Goal: Check status: Check status

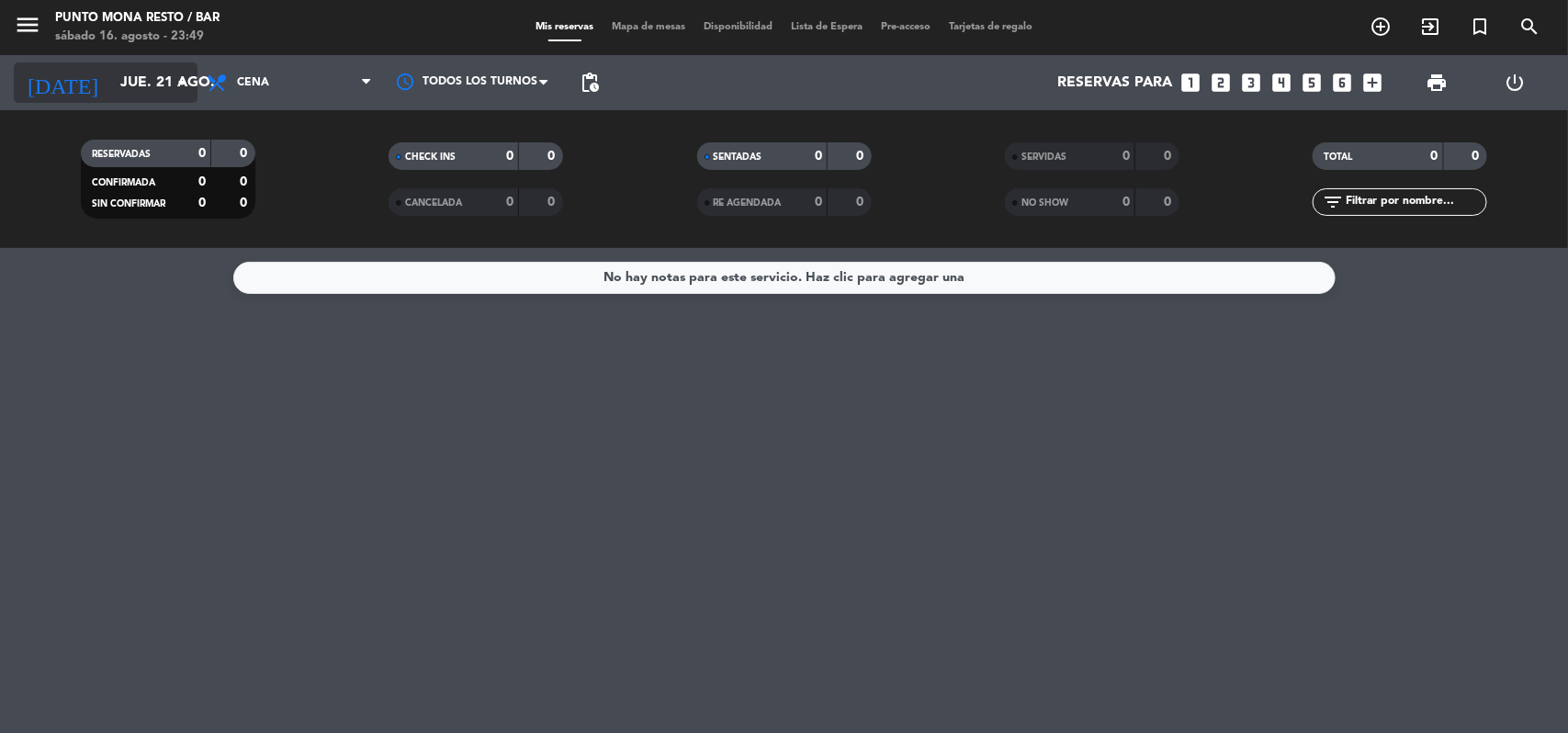
click at [188, 83] on icon "arrow_drop_down" at bounding box center [182, 83] width 22 height 22
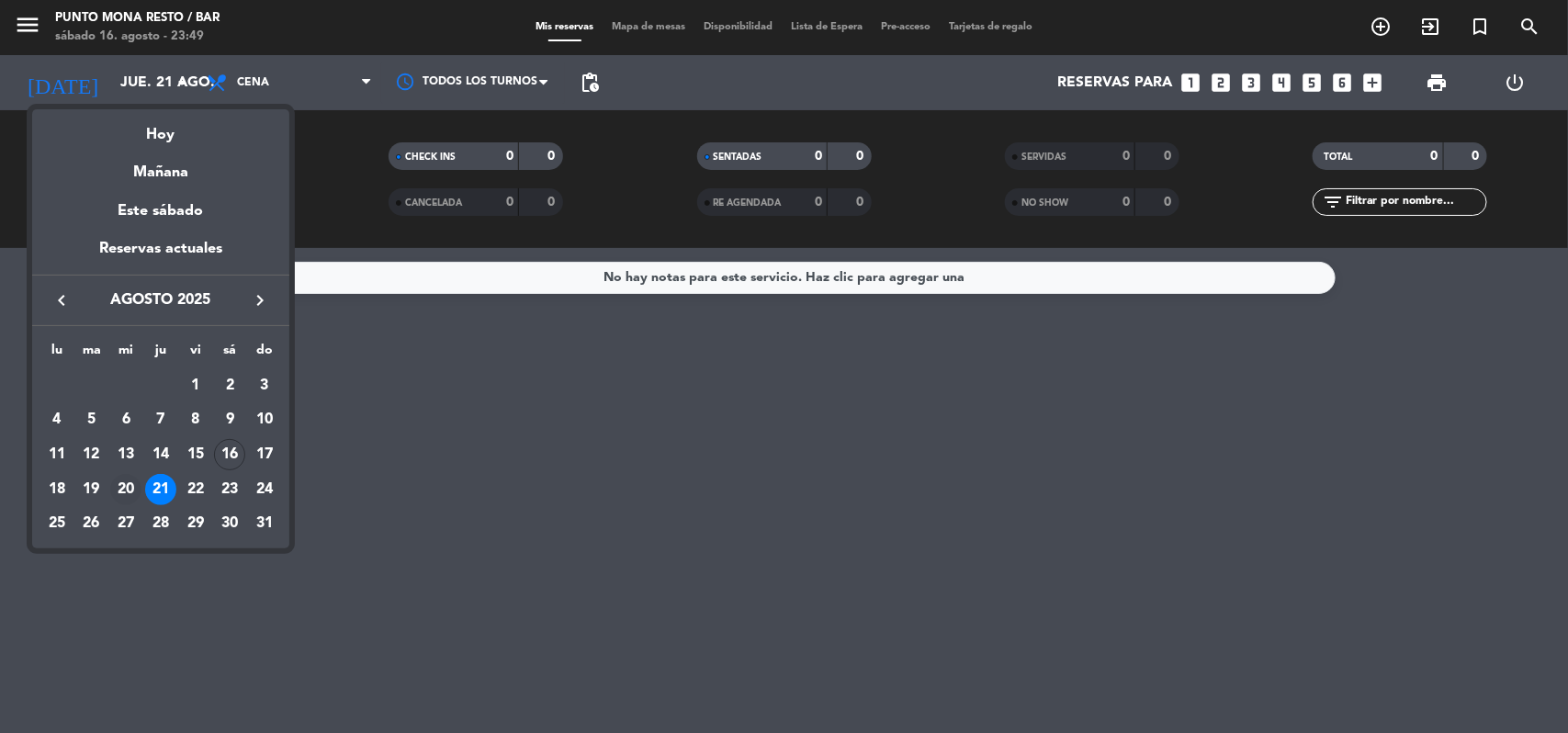
click at [139, 488] on div "20" at bounding box center [126, 489] width 32 height 32
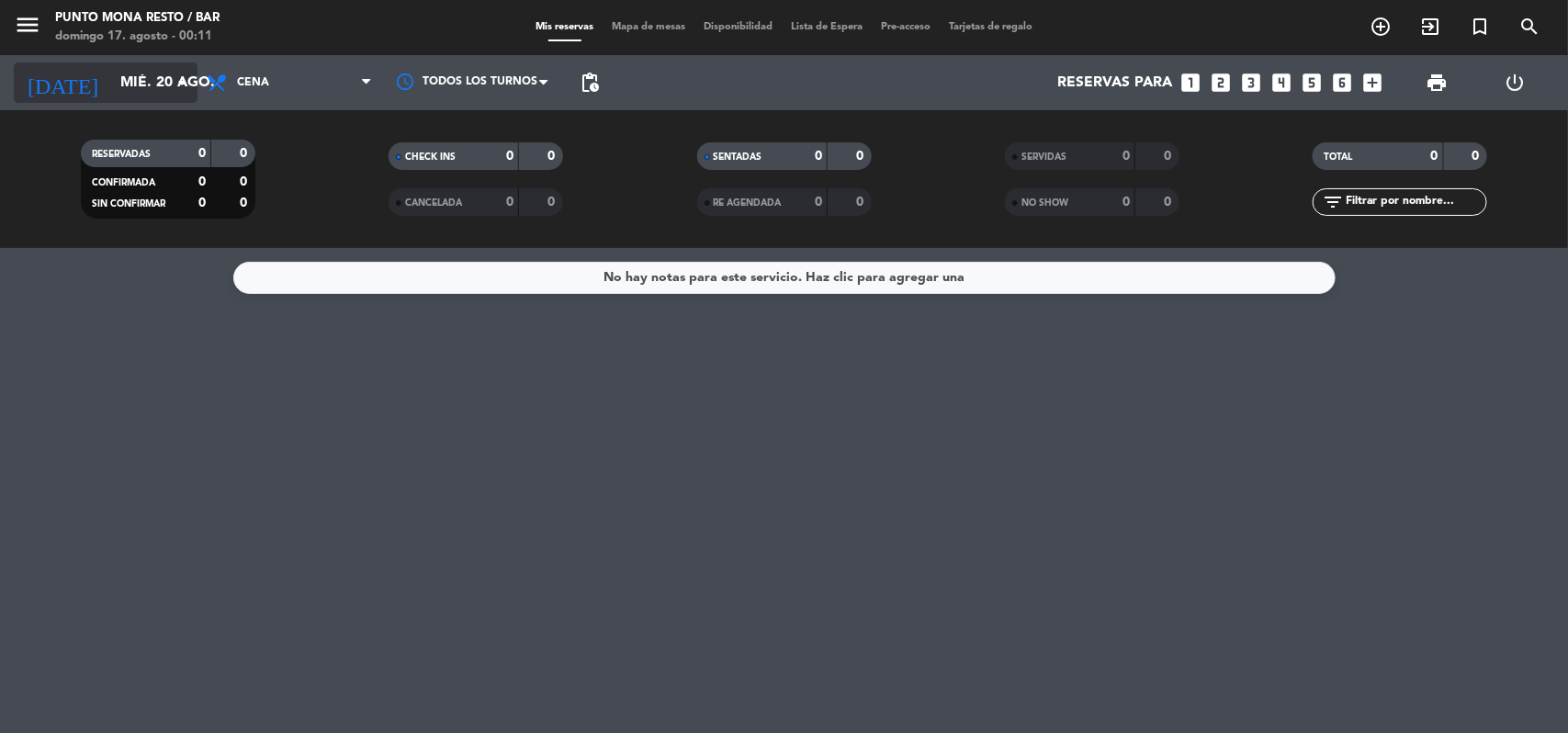
click at [186, 80] on icon "arrow_drop_down" at bounding box center [182, 83] width 22 height 22
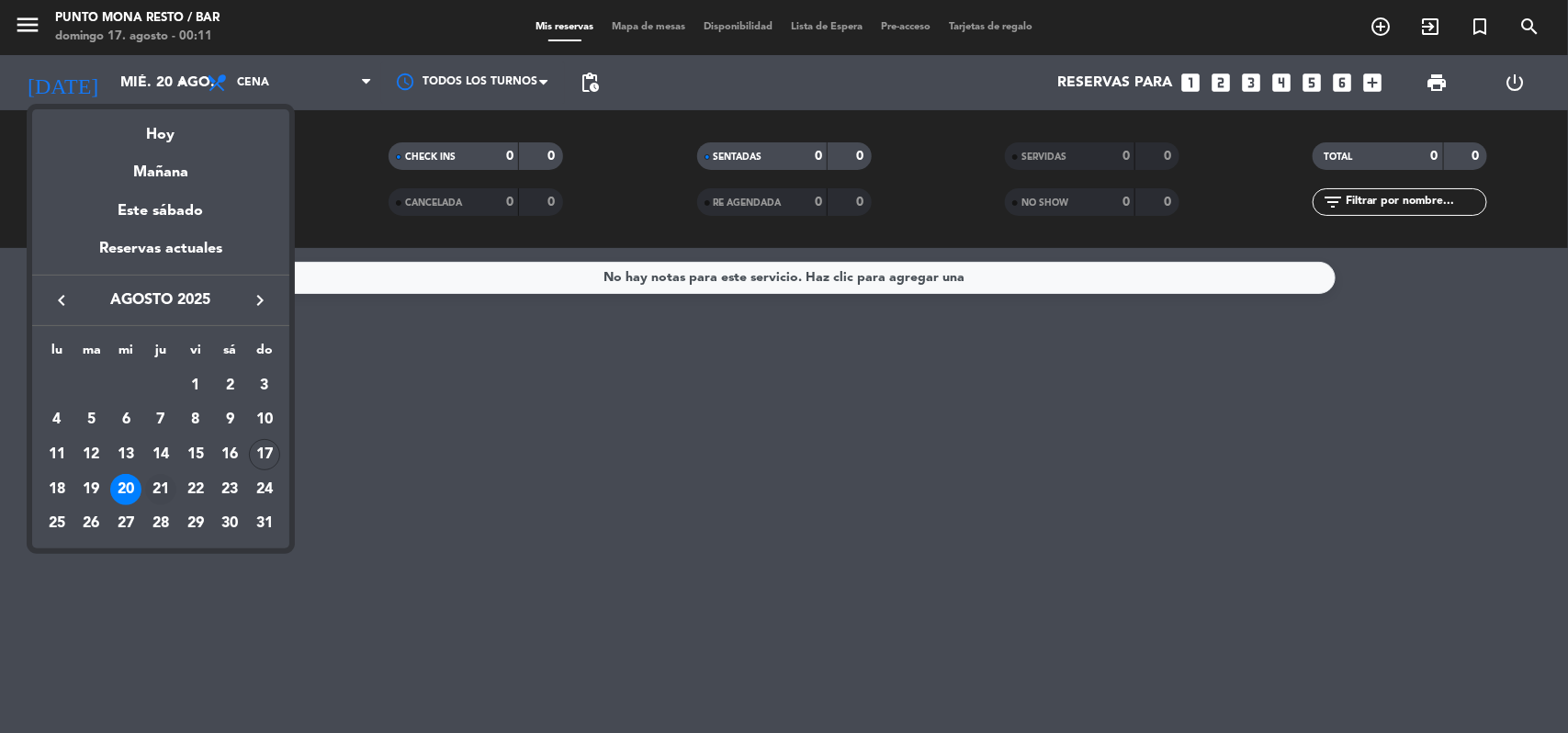
click at [166, 488] on div "21" at bounding box center [161, 489] width 32 height 32
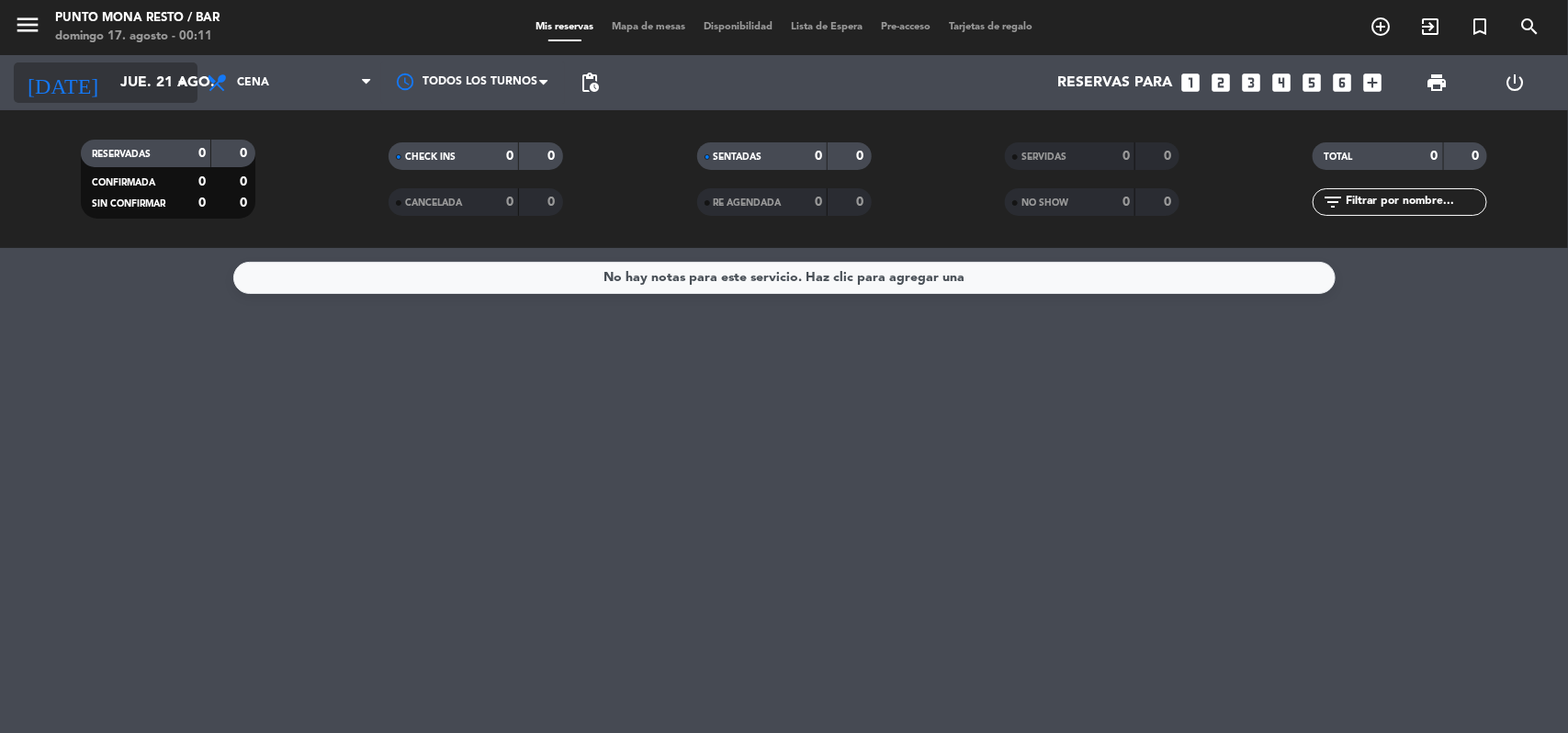
click at [190, 85] on icon "arrow_drop_down" at bounding box center [182, 83] width 22 height 22
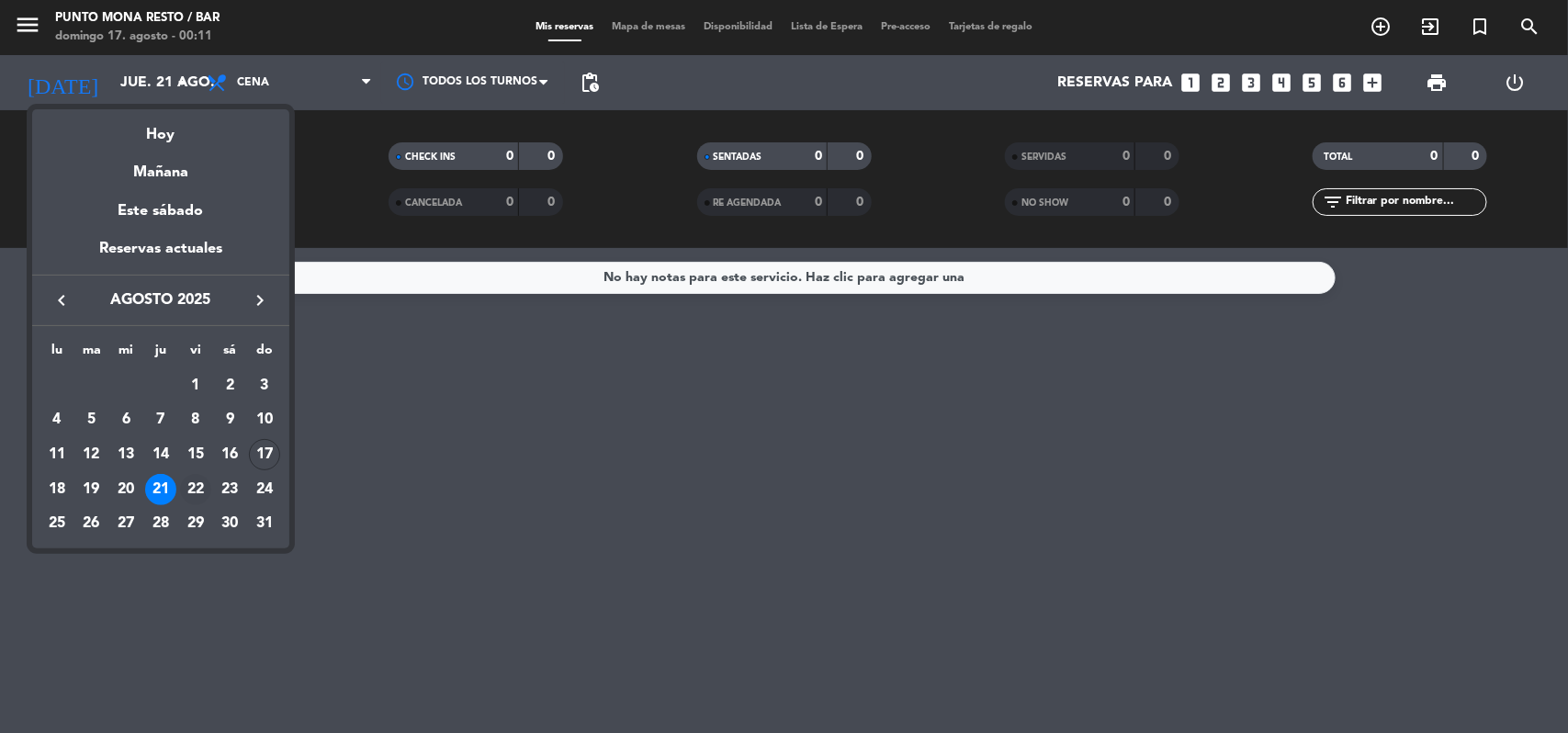
click at [198, 482] on div "22" at bounding box center [195, 489] width 32 height 32
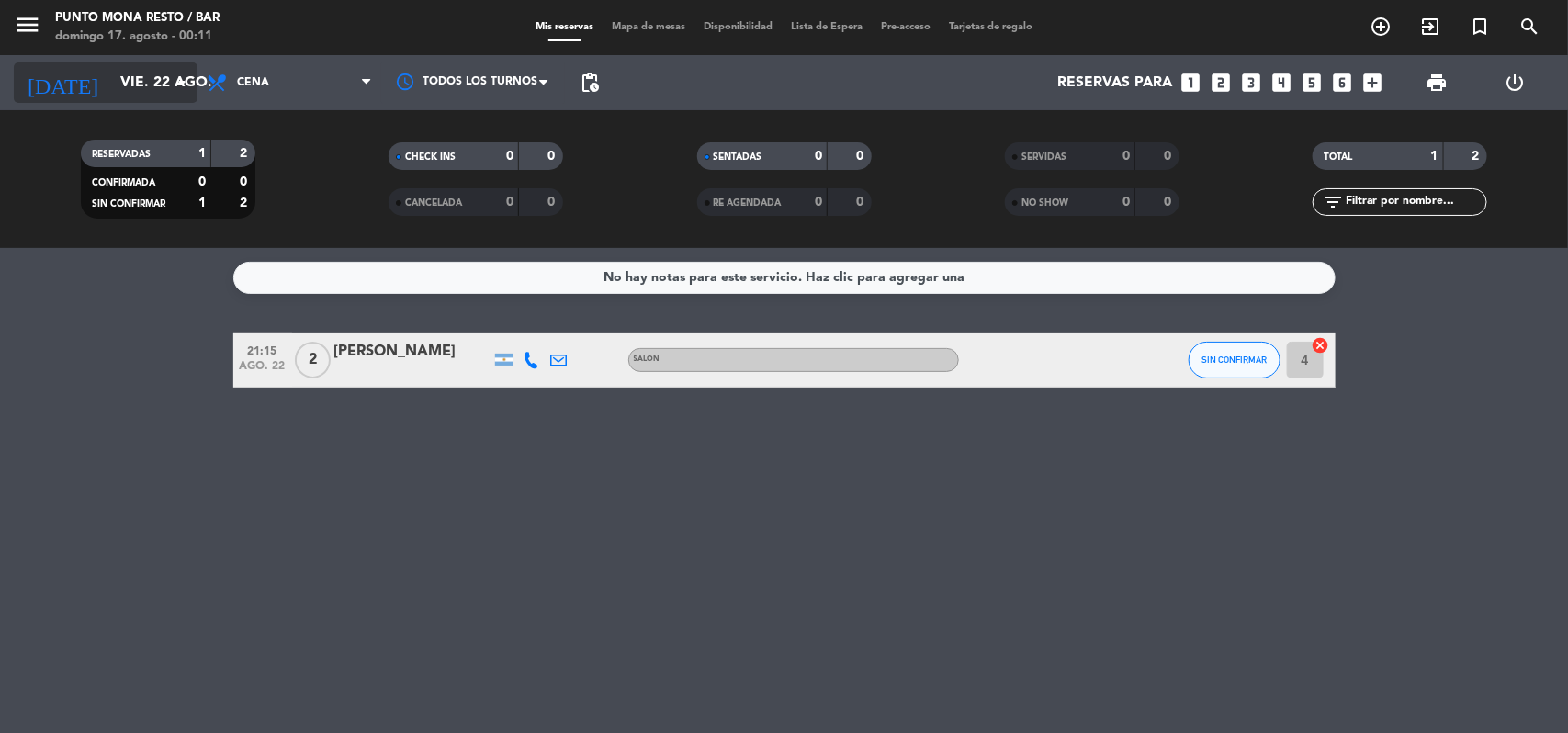
click at [176, 78] on icon "arrow_drop_down" at bounding box center [182, 83] width 22 height 22
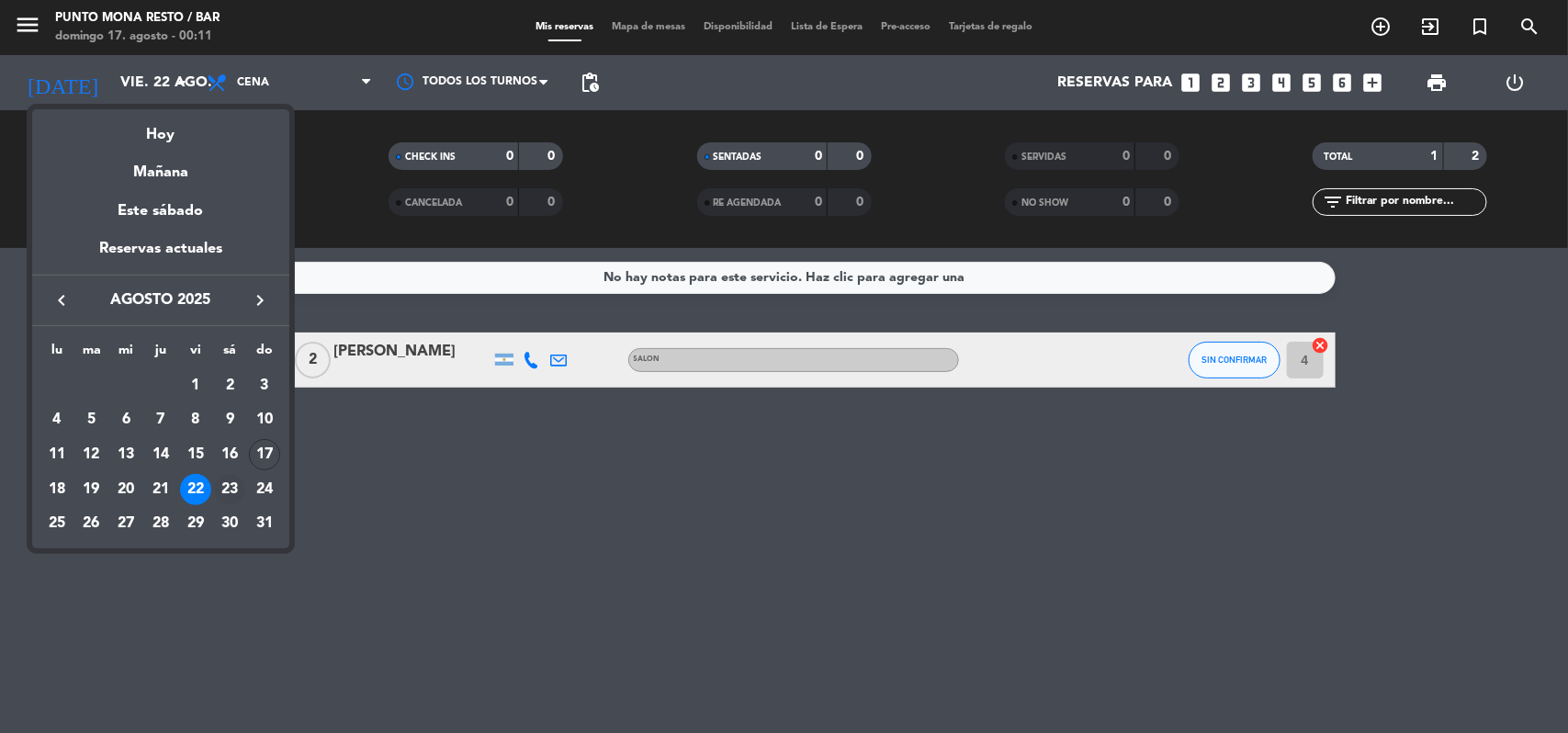
click at [235, 482] on div "23" at bounding box center [230, 489] width 32 height 32
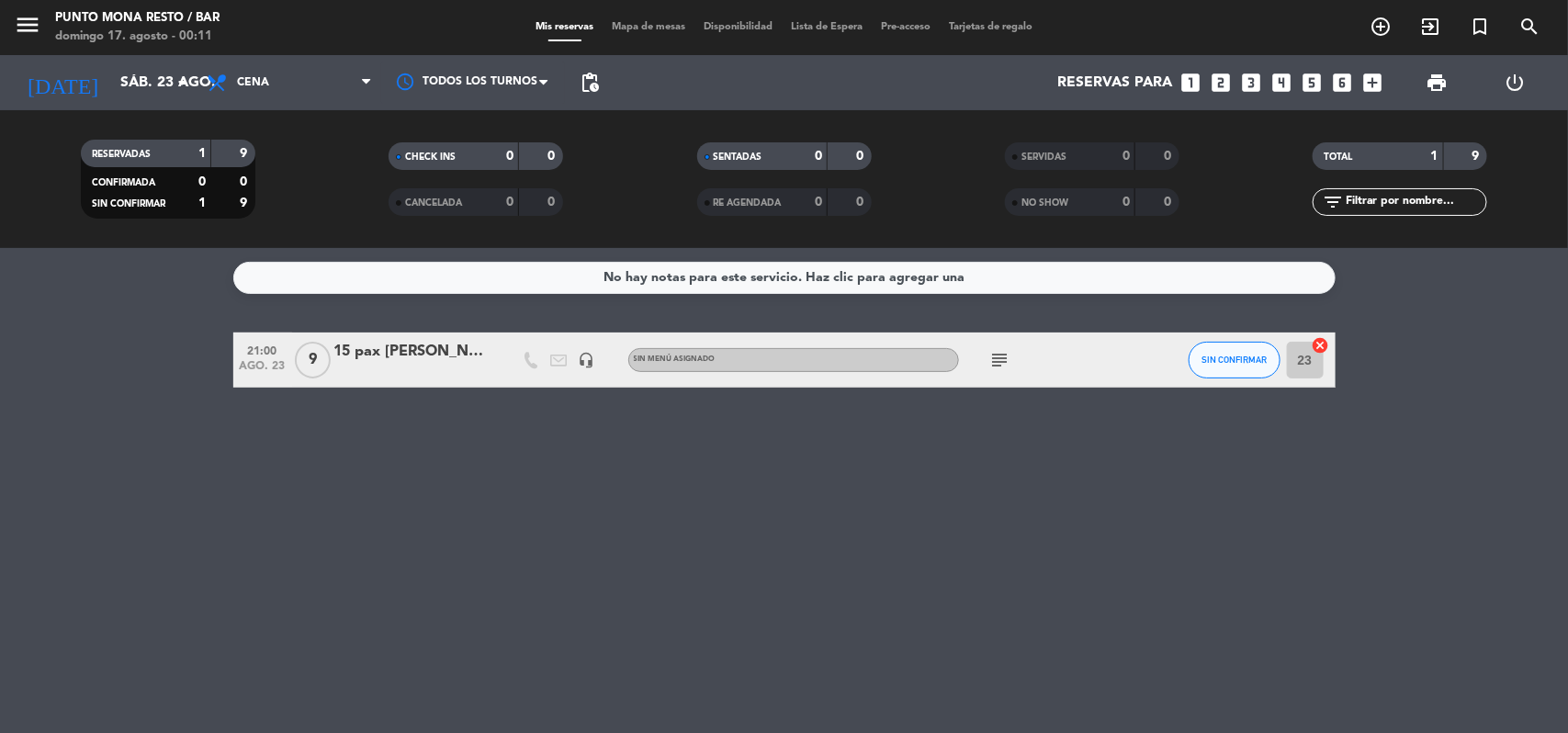
click at [428, 347] on div "15 pax [PERSON_NAME]" at bounding box center [412, 351] width 156 height 24
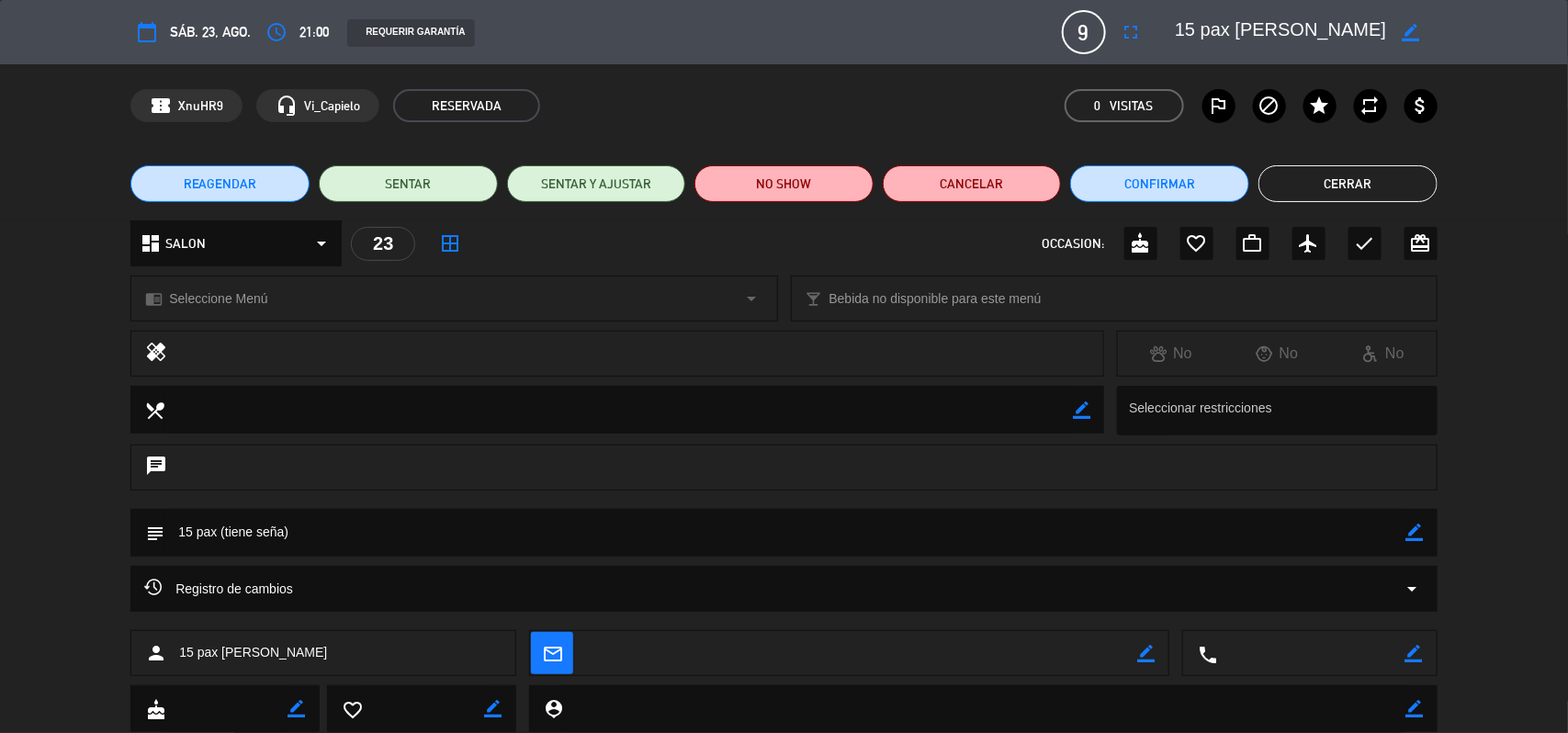
click at [1295, 179] on button "Cerrar" at bounding box center [1347, 183] width 179 height 37
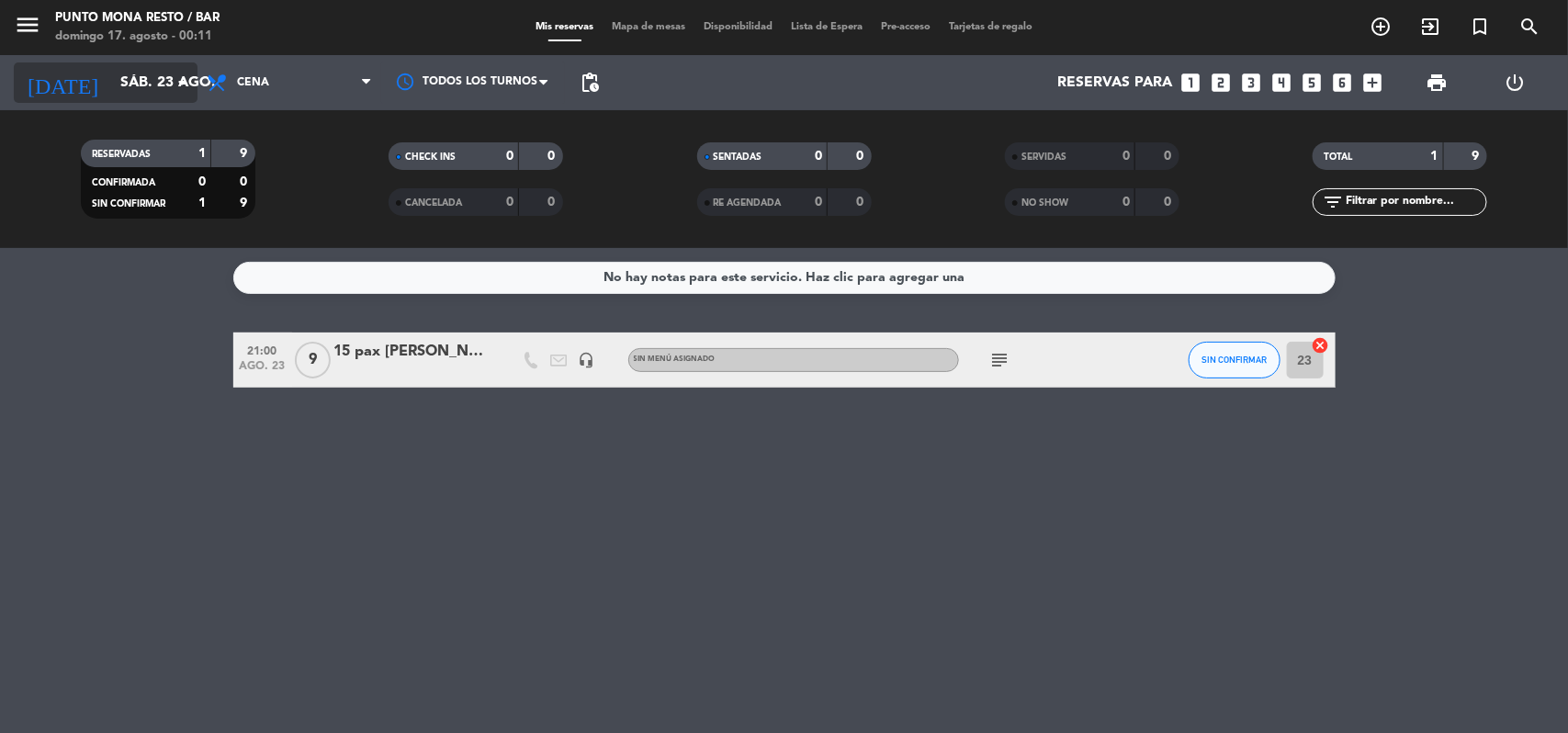
click at [112, 85] on input "sáb. 23 ago." at bounding box center [208, 83] width 193 height 36
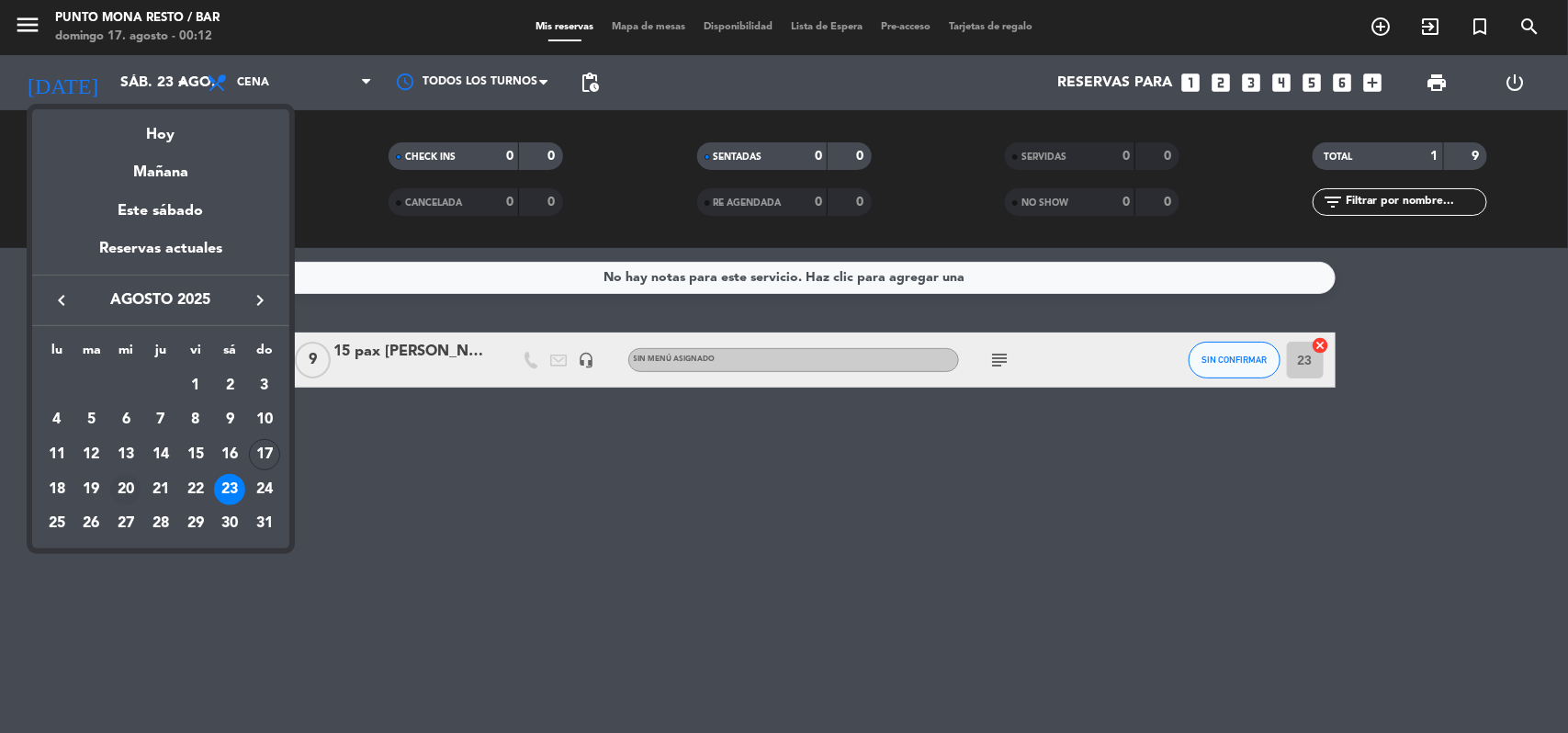
click at [121, 487] on div "20" at bounding box center [126, 489] width 32 height 32
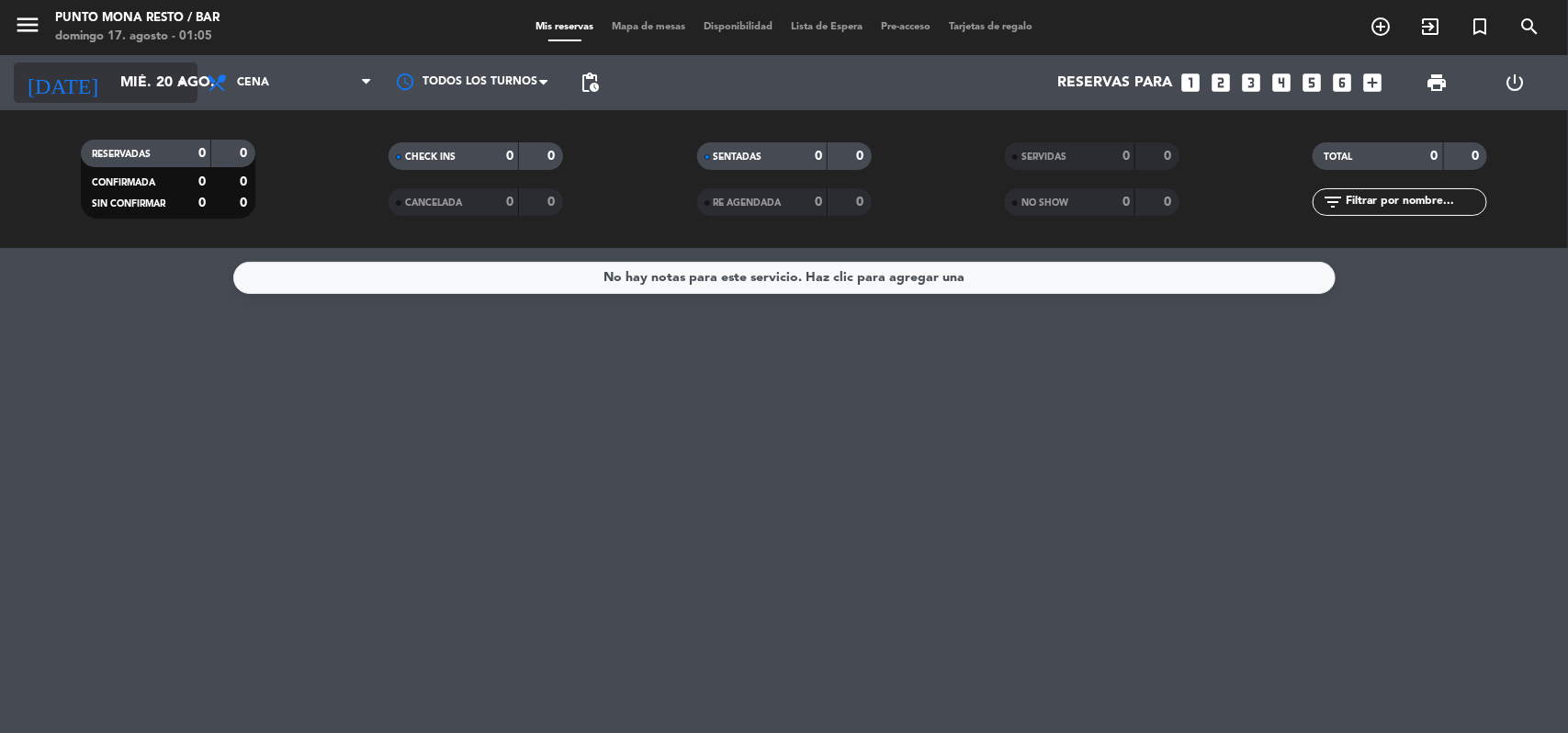
click at [179, 92] on icon "arrow_drop_down" at bounding box center [182, 83] width 22 height 22
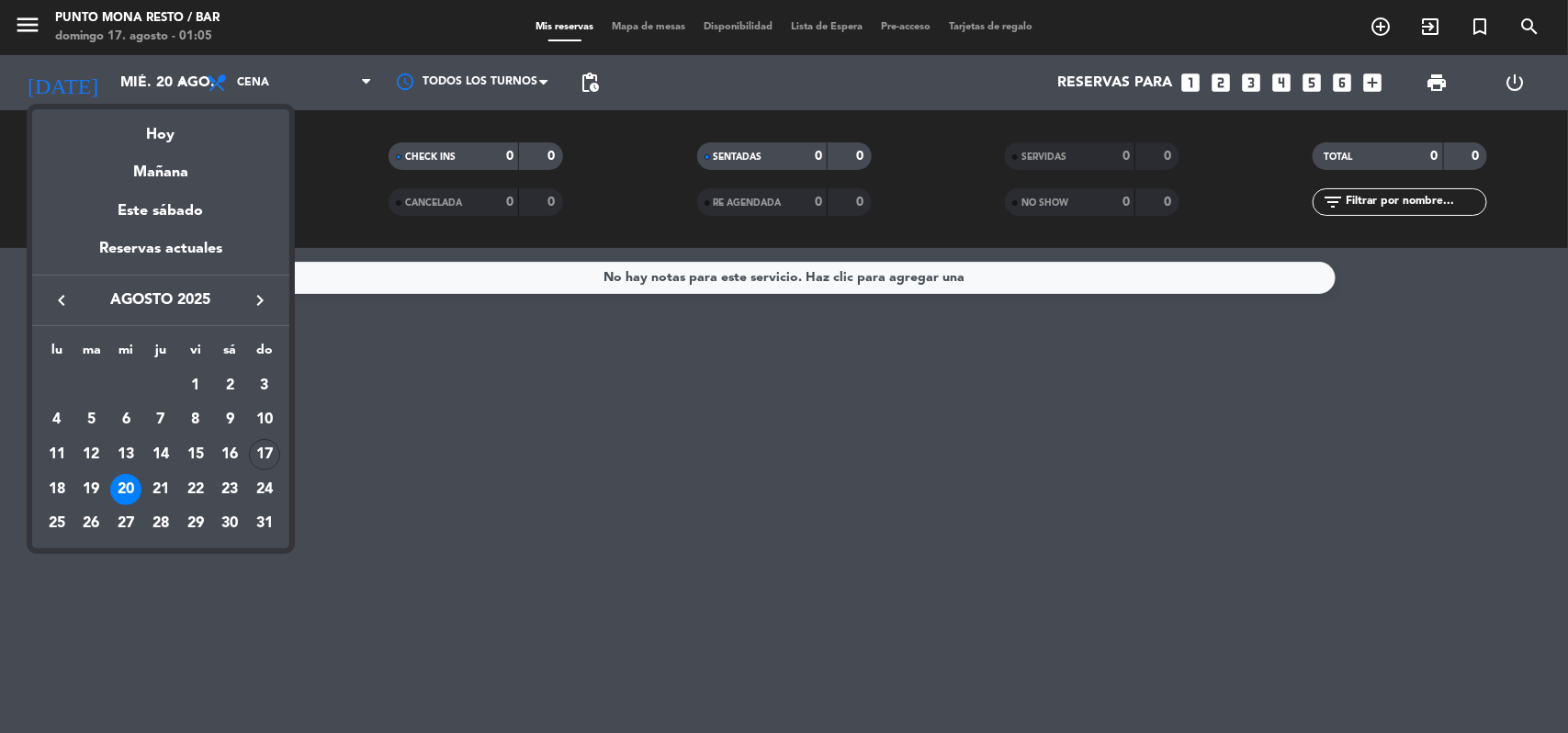
click at [263, 451] on div "17" at bounding box center [264, 455] width 32 height 32
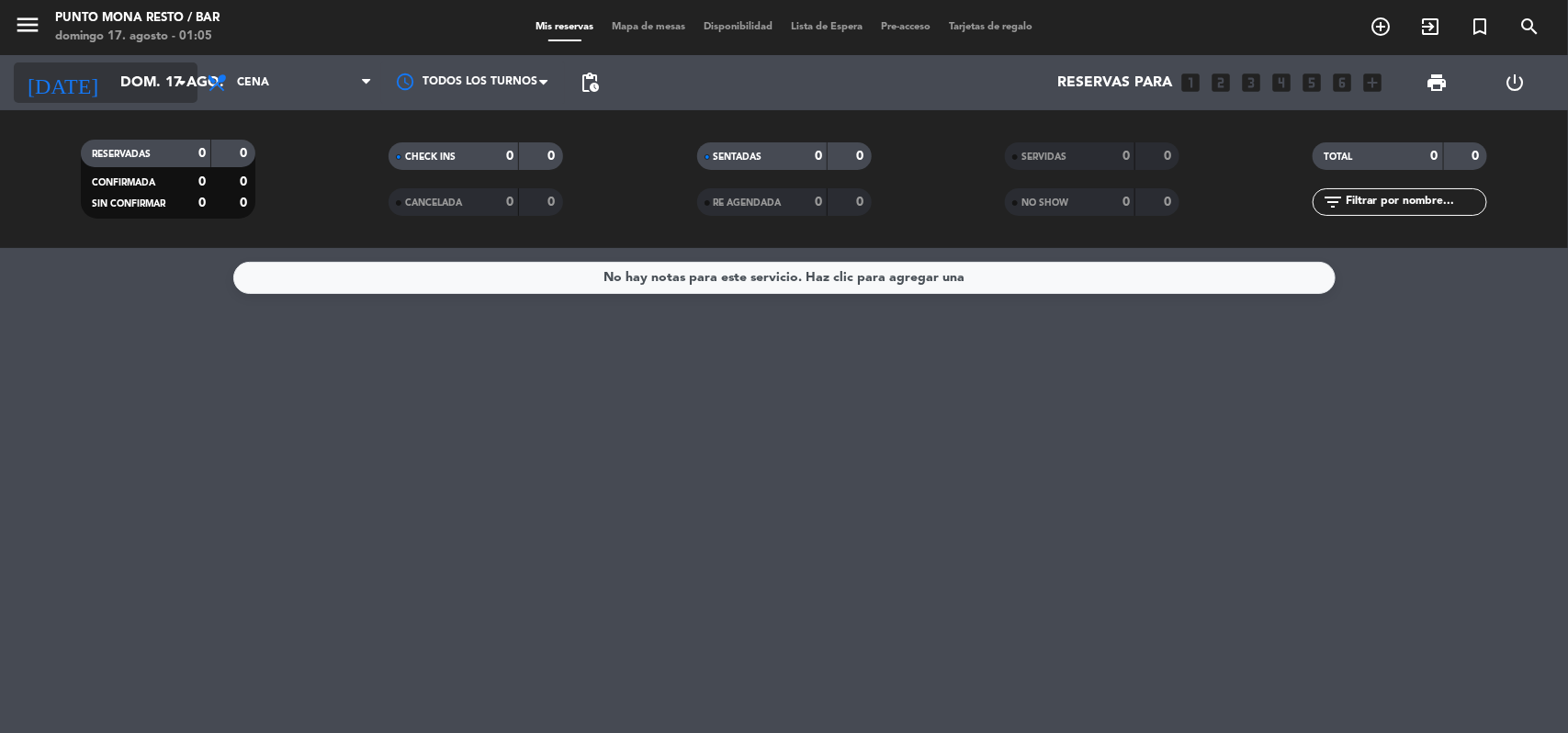
click at [193, 89] on input "dom. 17 ago." at bounding box center [208, 83] width 193 height 36
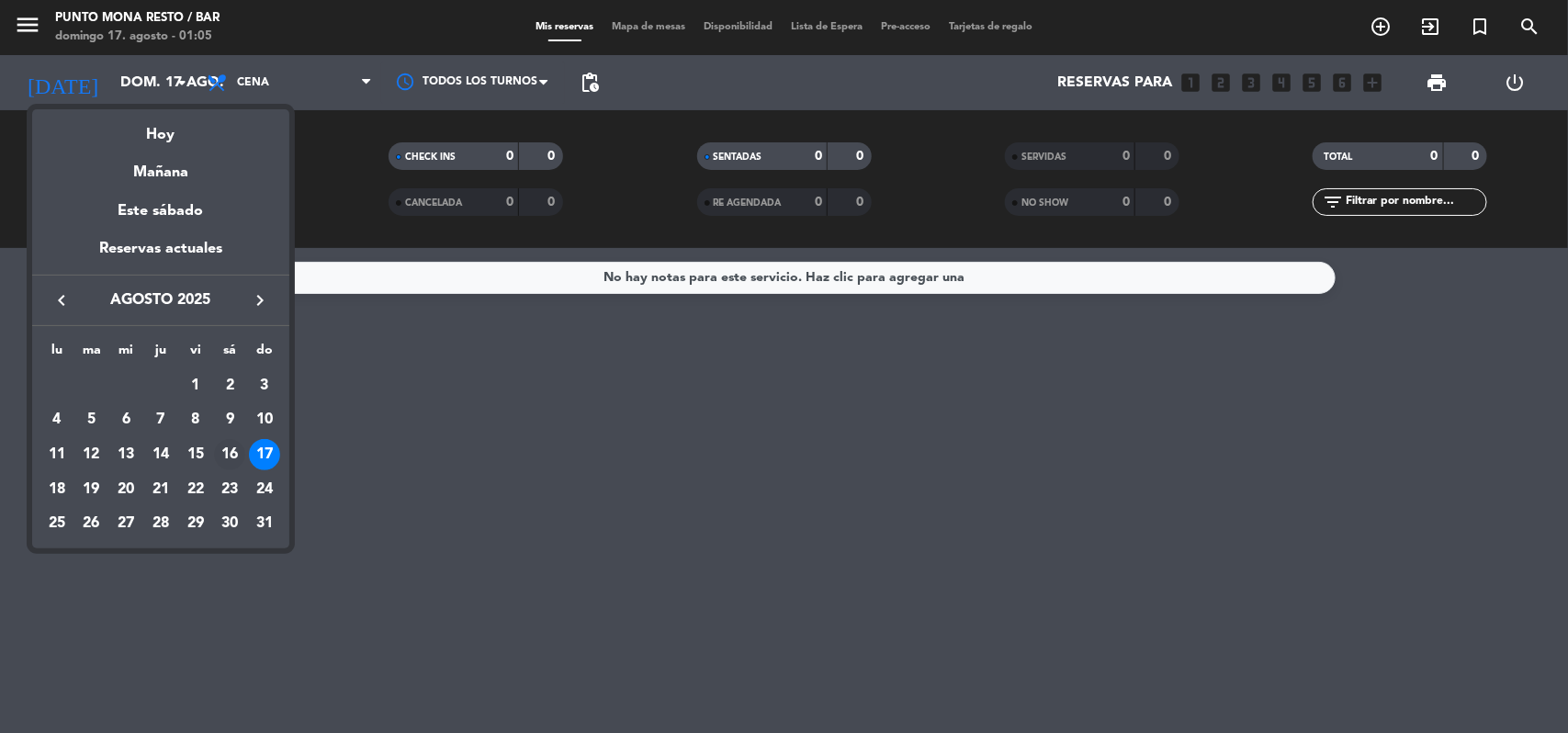
click at [227, 445] on div "16" at bounding box center [230, 455] width 32 height 32
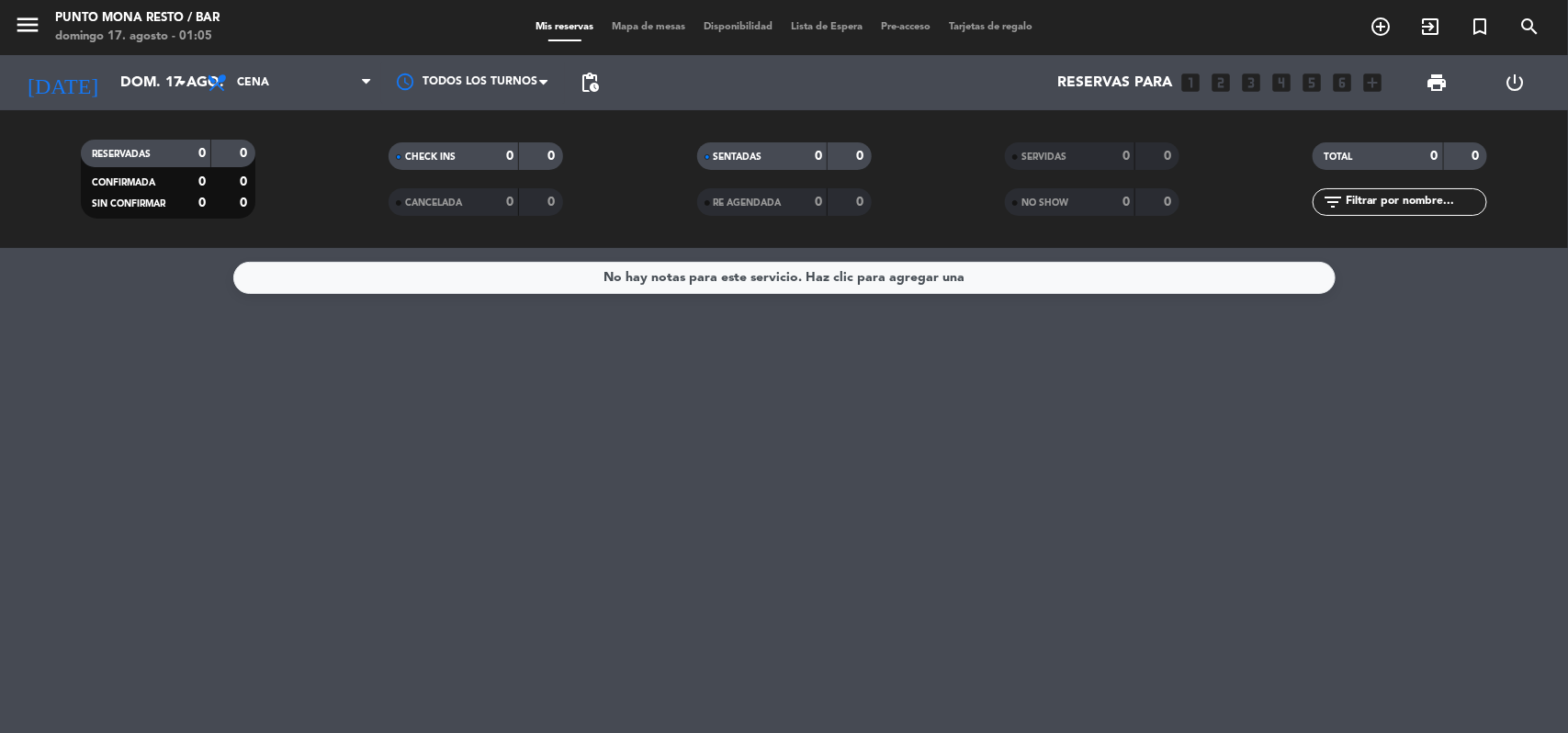
type input "sáb. 16 ago."
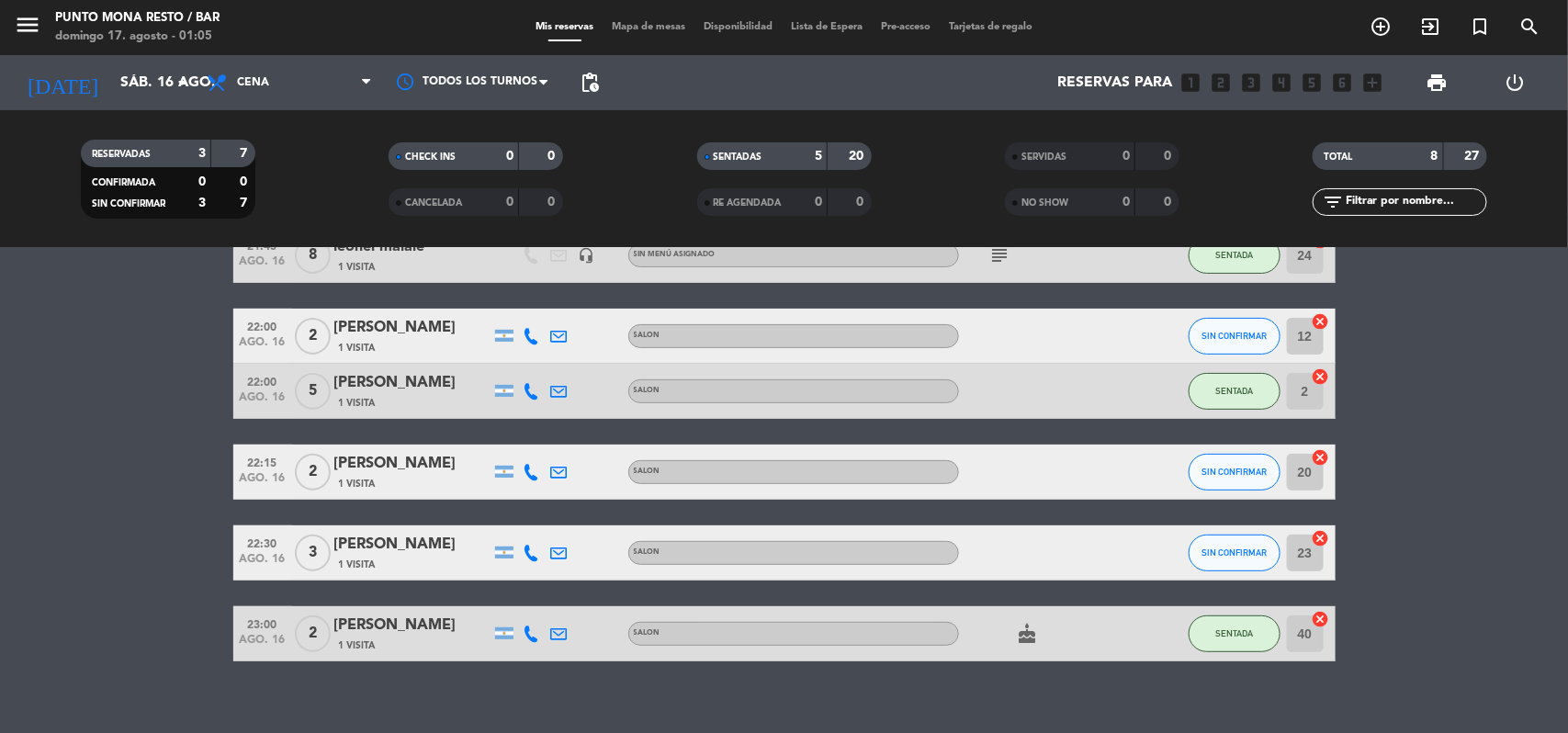
scroll to position [285, 0]
